Goal: Submit feedback/report problem: Leave review/rating

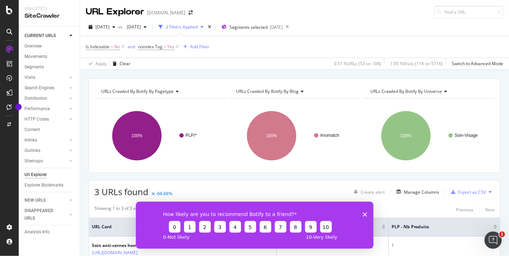
click at [363, 217] on div "How likely are you to recommend Botify to a friend? 0 1 2 3 4 5 6 7 8 9 10 0 - …" at bounding box center [255, 224] width 238 height 47
